Goal: Feedback & Contribution: Submit feedback/report problem

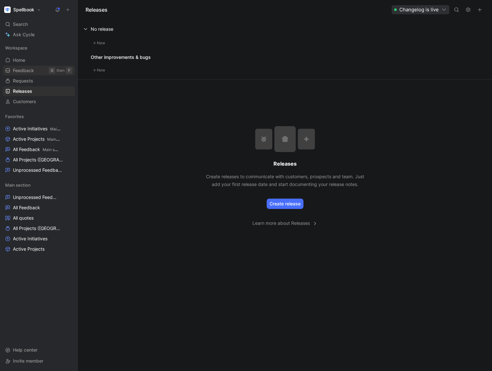
click at [25, 72] on span "Feedback" at bounding box center [23, 70] width 21 height 6
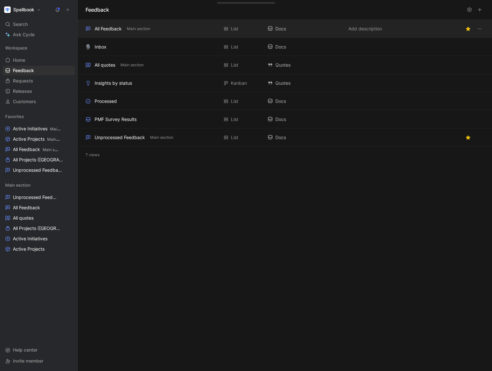
click at [123, 30] on div "All Feedback Main section" at bounding box center [152, 29] width 133 height 8
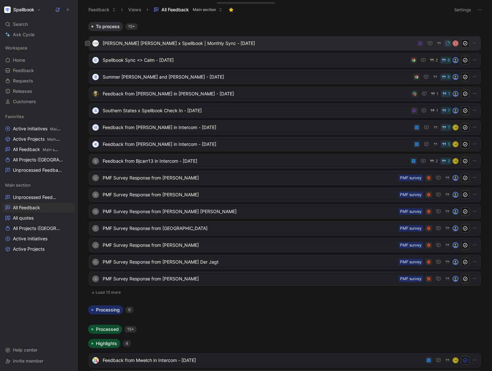
click at [280, 42] on span "[PERSON_NAME] [PERSON_NAME] x Spellbook | Monthly Sync - [DATE]" at bounding box center [259, 43] width 312 height 8
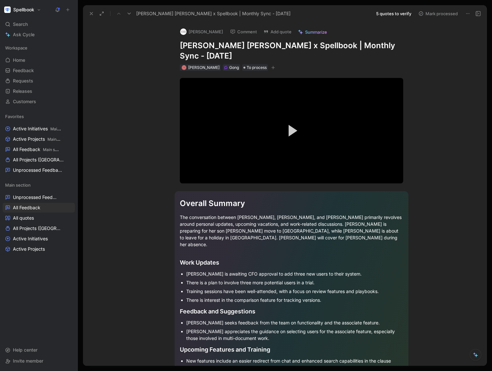
click at [393, 15] on button "5 quotes to verify" at bounding box center [394, 13] width 41 height 9
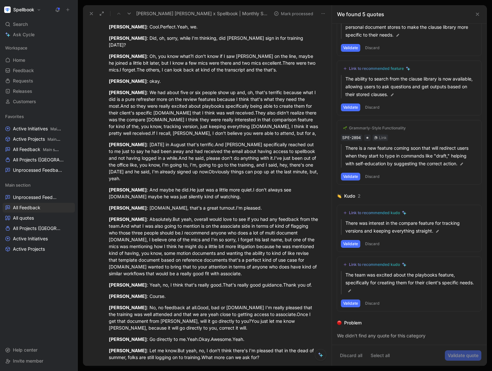
scroll to position [879, 0]
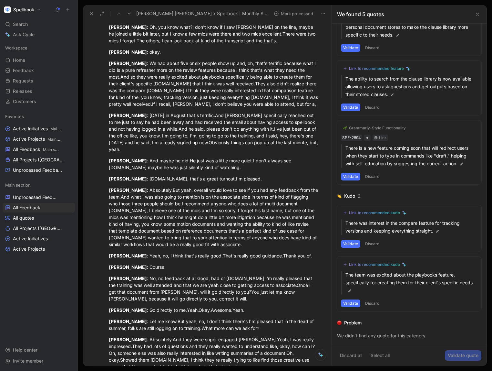
click at [224, 208] on div "[PERSON_NAME] : Absolutely.But yeah, overall would love to see if you had any f…" at bounding box center [214, 216] width 211 height 61
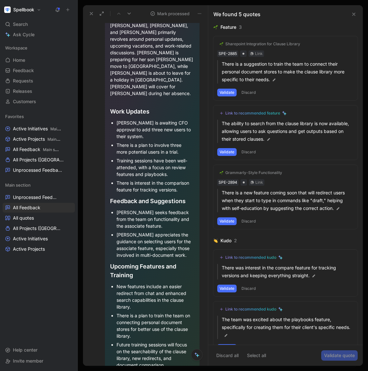
scroll to position [0, 0]
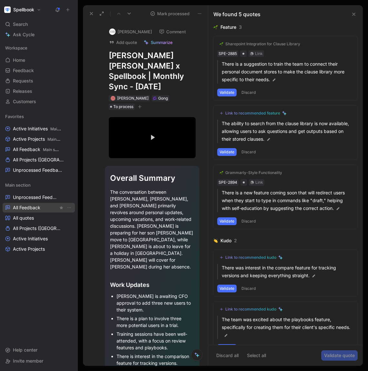
drag, startPoint x: 29, startPoint y: 203, endPoint x: 32, endPoint y: 208, distance: 5.9
click at [30, 203] on link "All Feedback" at bounding box center [39, 208] width 72 height 10
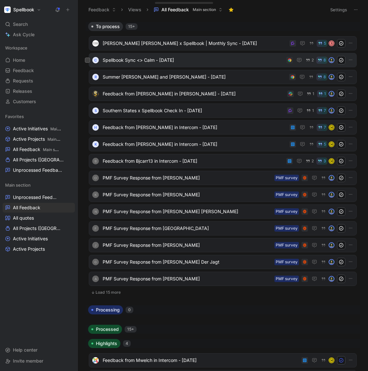
click at [146, 58] on span "Spellbook Sync <> Calm - [DATE]" at bounding box center [193, 60] width 181 height 8
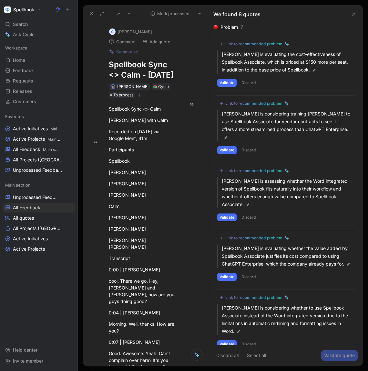
click at [352, 15] on icon at bounding box center [354, 14] width 5 height 5
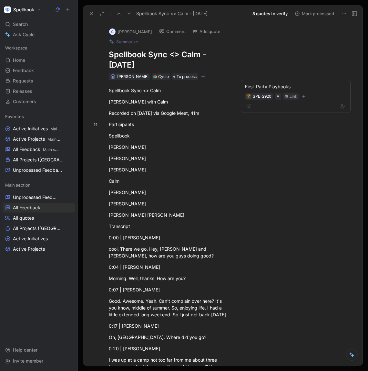
click at [317, 13] on button "Mark processed" at bounding box center [314, 13] width 45 height 9
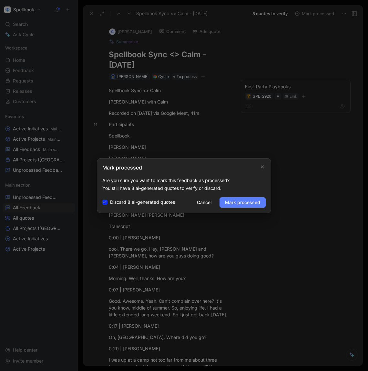
click at [244, 201] on span "Mark processed" at bounding box center [242, 202] width 35 height 8
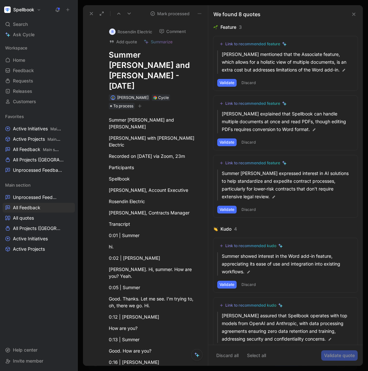
click at [358, 13] on div "We found 8 quotes" at bounding box center [285, 14] width 155 height 18
click at [355, 13] on icon at bounding box center [354, 14] width 5 height 5
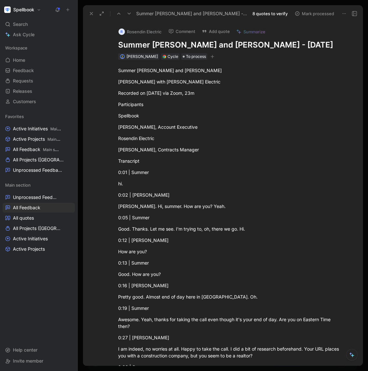
click at [92, 15] on use at bounding box center [91, 13] width 3 height 3
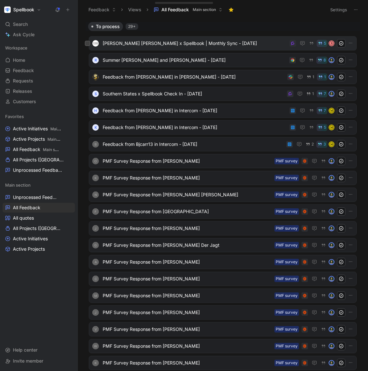
click at [241, 45] on span "[PERSON_NAME] [PERSON_NAME] x Spellbook | Monthly Sync - [DATE]" at bounding box center [195, 43] width 185 height 8
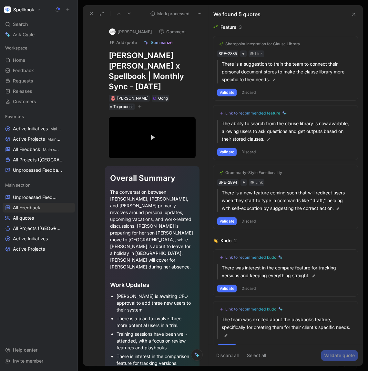
click at [89, 11] on icon at bounding box center [91, 13] width 5 height 5
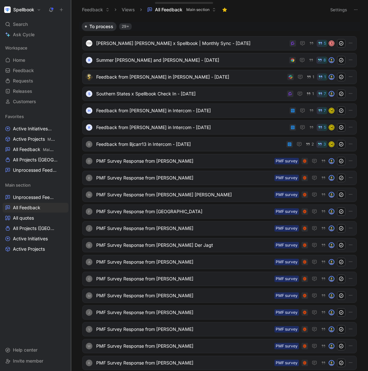
drag, startPoint x: 78, startPoint y: 306, endPoint x: 71, endPoint y: 306, distance: 6.5
click at [71, 306] on div at bounding box center [71, 185] width 3 height 371
click at [34, 10] on h1 "Spellbook" at bounding box center [23, 10] width 21 height 6
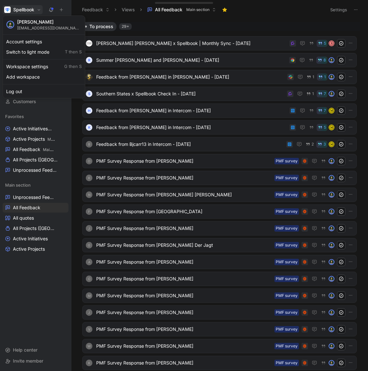
click at [37, 9] on div at bounding box center [184, 185] width 368 height 371
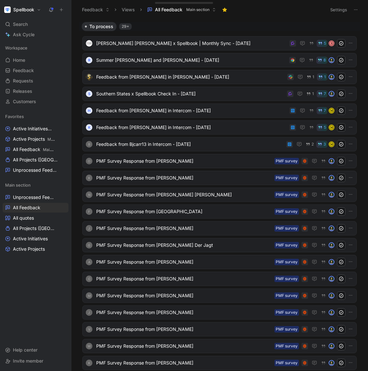
click at [36, 8] on button "Spellbook" at bounding box center [23, 9] width 40 height 9
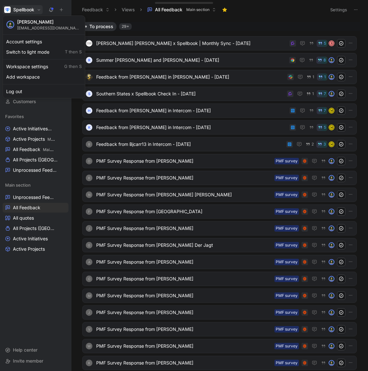
click at [36, 12] on div at bounding box center [184, 185] width 368 height 371
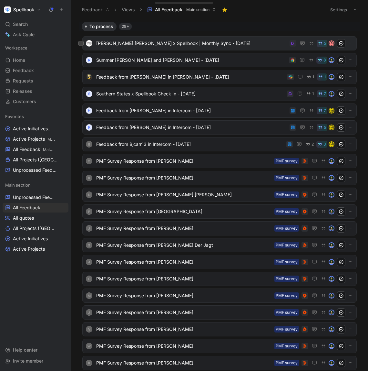
click at [168, 46] on span "[PERSON_NAME] [PERSON_NAME] x Spellbook | Monthly Sync - [DATE]" at bounding box center [191, 43] width 191 height 8
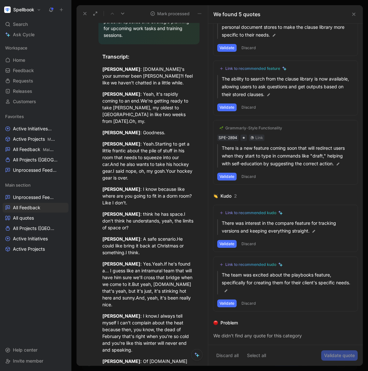
scroll to position [620, 0]
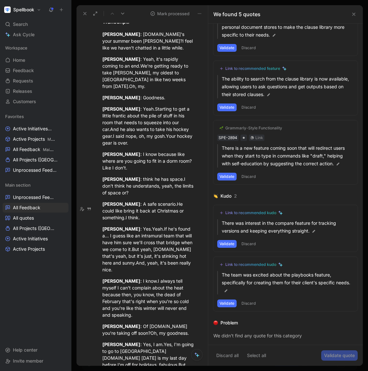
click at [354, 15] on use at bounding box center [354, 14] width 3 height 3
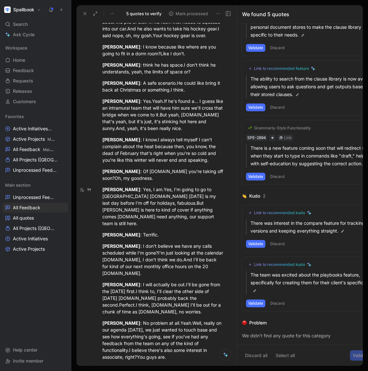
scroll to position [461, 0]
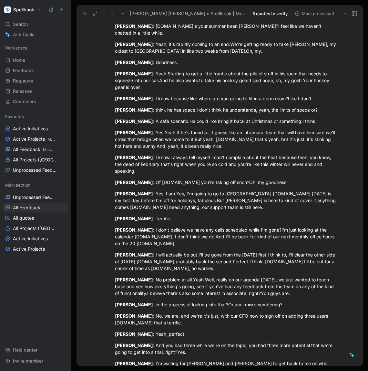
click at [351, 359] on button at bounding box center [352, 355] width 12 height 12
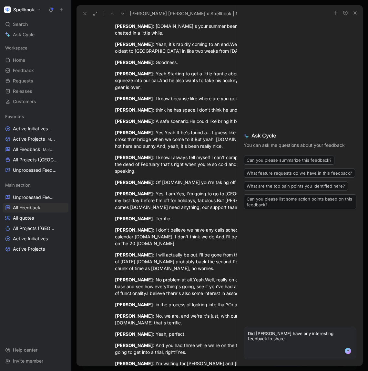
type textarea "Did [PERSON_NAME] have any interesting feedback to share?"
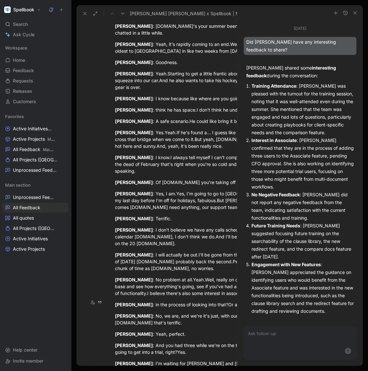
click at [293, 338] on textarea at bounding box center [300, 337] width 112 height 20
type textarea "V"
type textarea "Can you provide me with exact quotes please?"
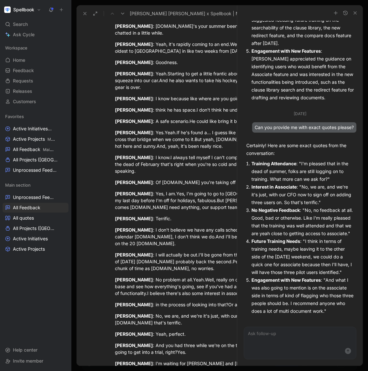
scroll to position [224, 0]
type textarea "e"
click at [355, 11] on icon "button" at bounding box center [355, 12] width 5 height 5
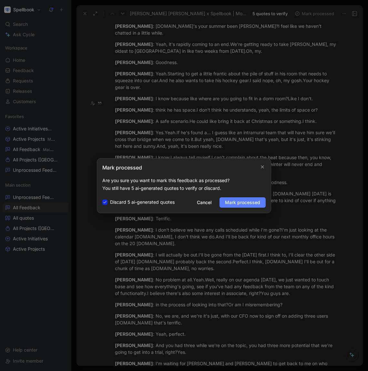
click at [238, 204] on span "Mark processed" at bounding box center [242, 202] width 35 height 8
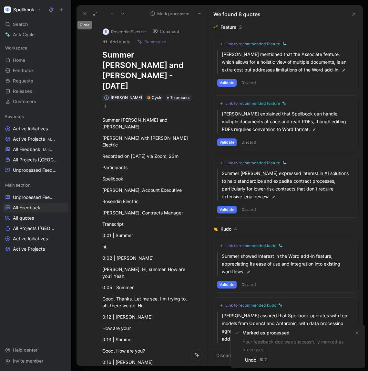
click at [85, 14] on icon at bounding box center [84, 13] width 5 height 5
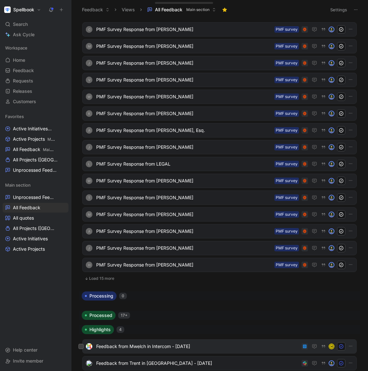
scroll to position [320, 0]
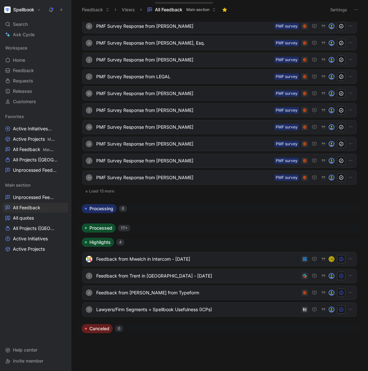
click at [104, 190] on button "Load 15 more" at bounding box center [219, 191] width 275 height 8
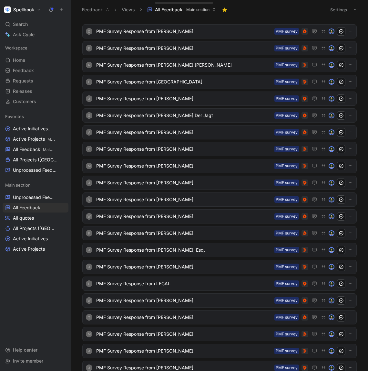
scroll to position [0, 0]
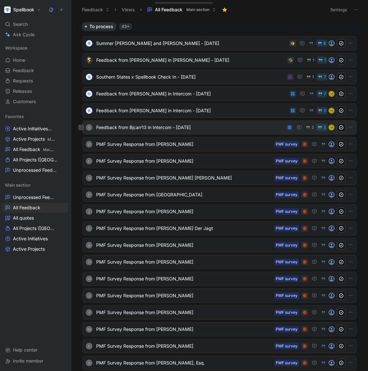
click at [129, 124] on span "Feedback from Bjcarr13 in Intercom - [DATE]" at bounding box center [190, 127] width 188 height 8
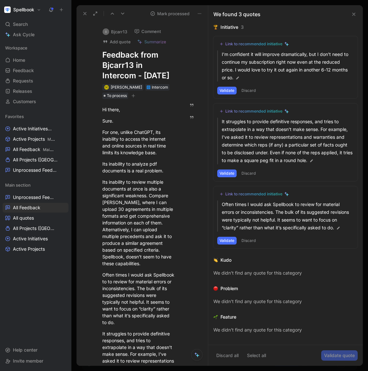
click at [84, 11] on button at bounding box center [84, 13] width 9 height 9
